Goal: Information Seeking & Learning: Learn about a topic

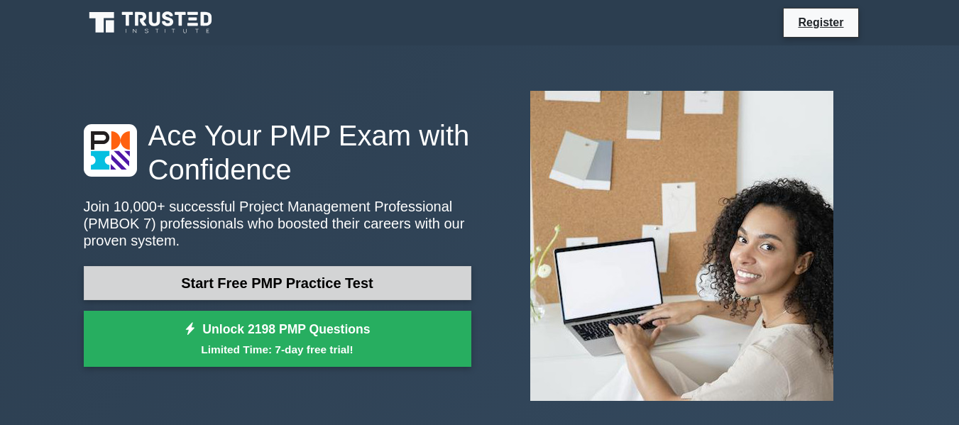
click at [316, 287] on link "Start Free PMP Practice Test" at bounding box center [278, 283] width 388 height 34
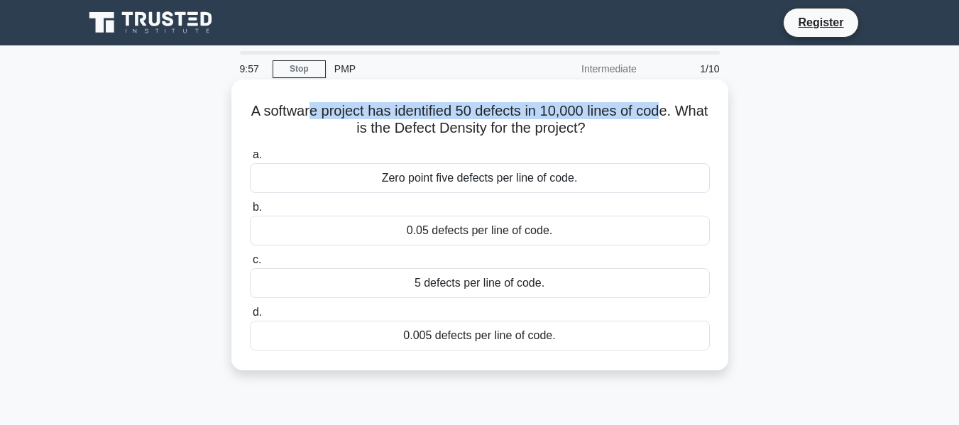
drag, startPoint x: 346, startPoint y: 114, endPoint x: 682, endPoint y: 115, distance: 335.8
click at [682, 115] on h5 "A software project has identified 50 defects in 10,000 lines of code. What is t…" at bounding box center [479, 119] width 463 height 35
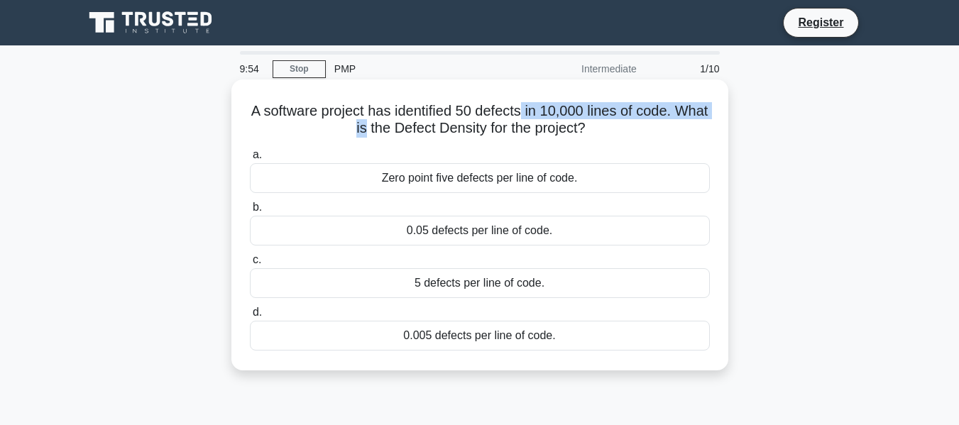
drag, startPoint x: 378, startPoint y: 121, endPoint x: 561, endPoint y: 115, distance: 182.6
click at [550, 116] on h5 "A software project has identified 50 defects in 10,000 lines of code. What is t…" at bounding box center [479, 119] width 463 height 35
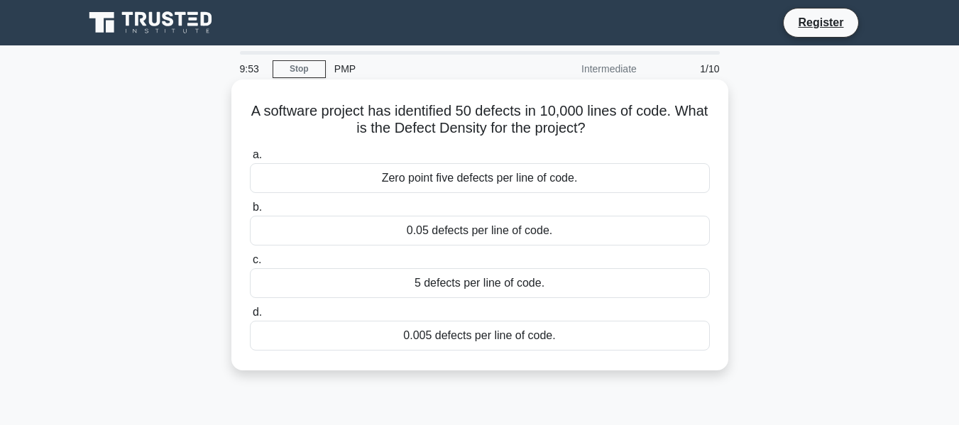
click at [556, 136] on h5 "A software project has identified 50 defects in 10,000 lines of code. What is t…" at bounding box center [479, 119] width 463 height 35
